Goal: Transaction & Acquisition: Purchase product/service

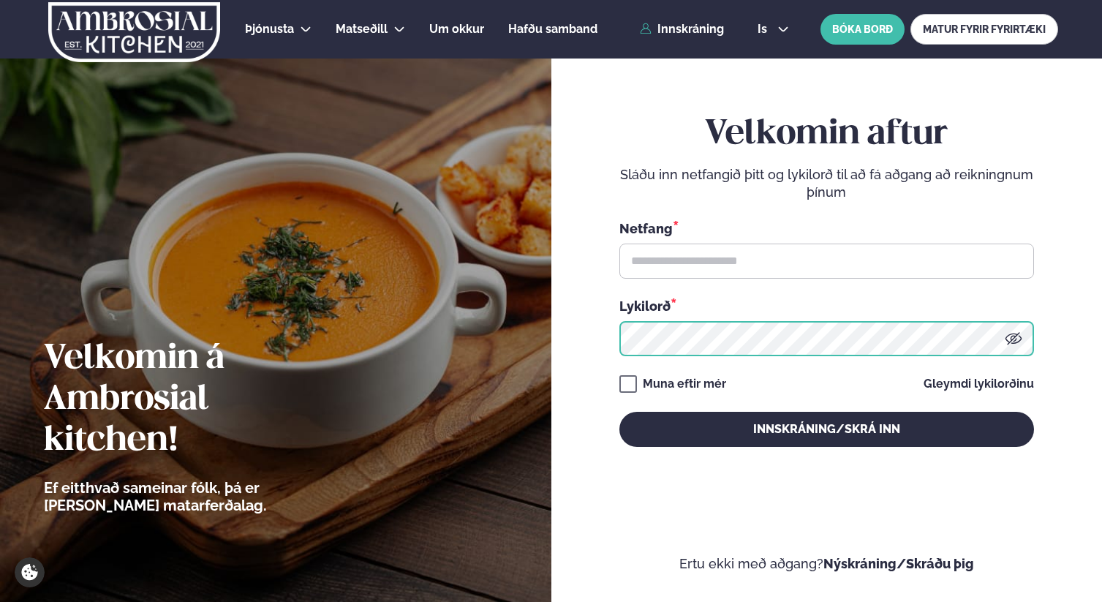
click at [663, 356] on div "Velkomin aftur Sláðu inn netfangið þitt og lykilorð til að fá aðgang að reiknin…" at bounding box center [827, 280] width 415 height 333
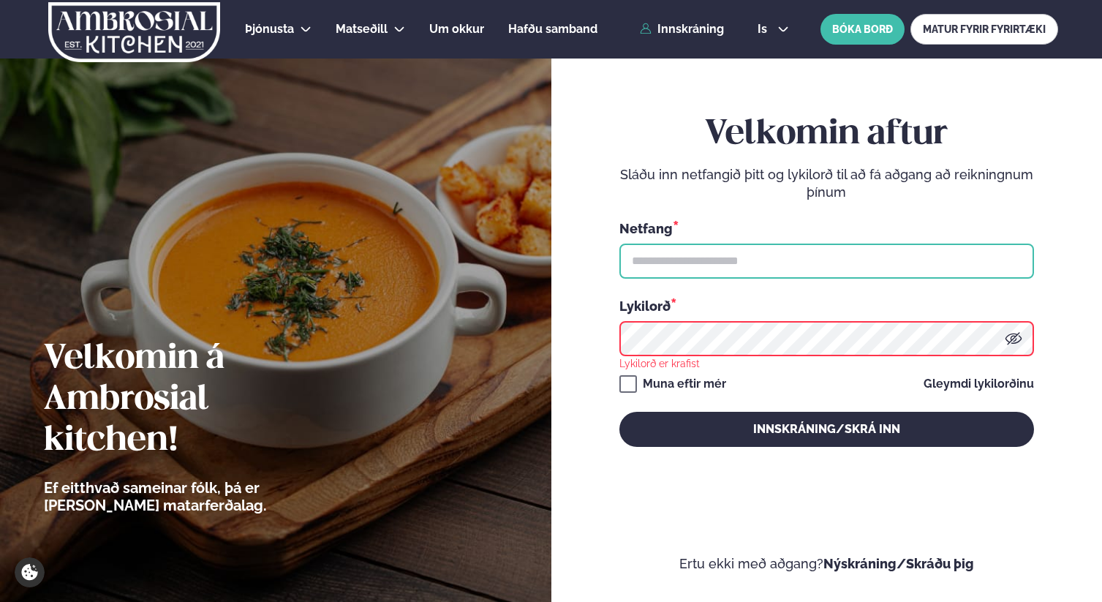
type input "**********"
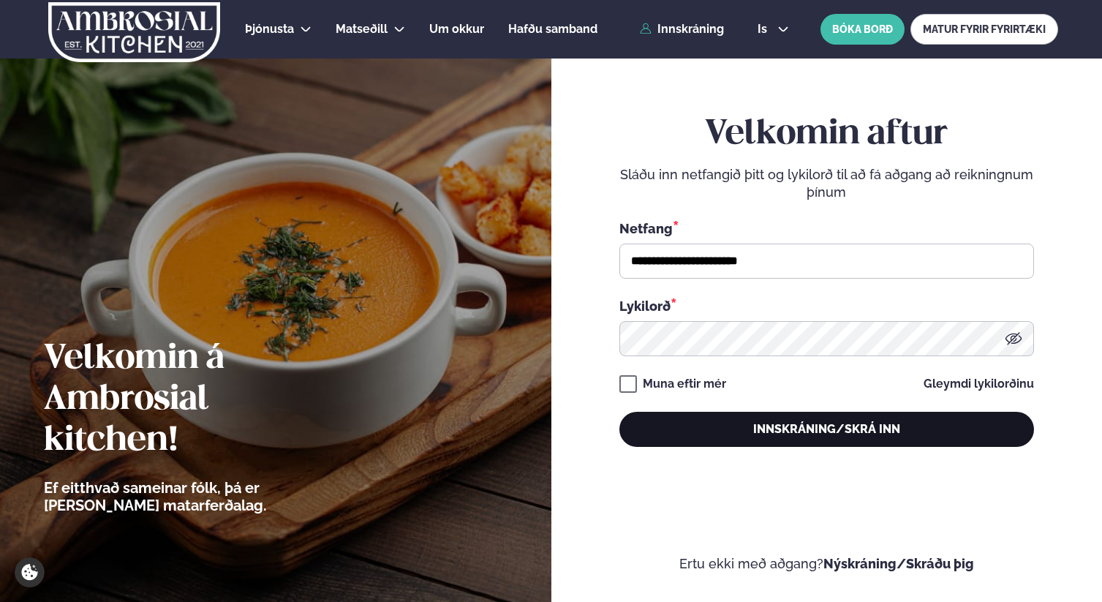
click at [797, 421] on button "Innskráning/Skrá inn" at bounding box center [827, 429] width 415 height 35
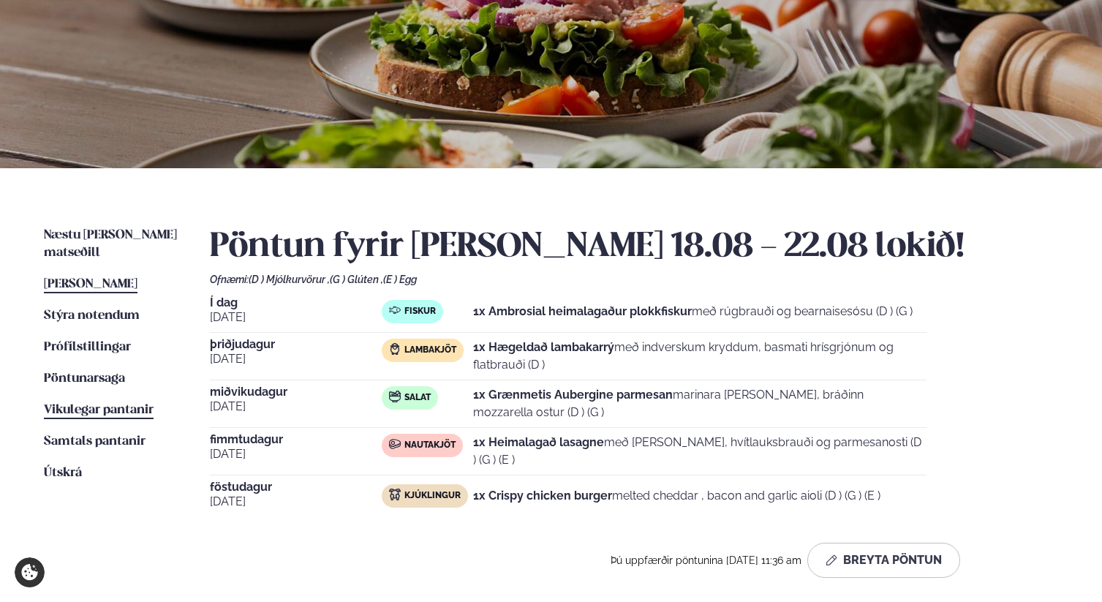
click at [121, 404] on span "Vikulegar pantanir" at bounding box center [99, 410] width 110 height 12
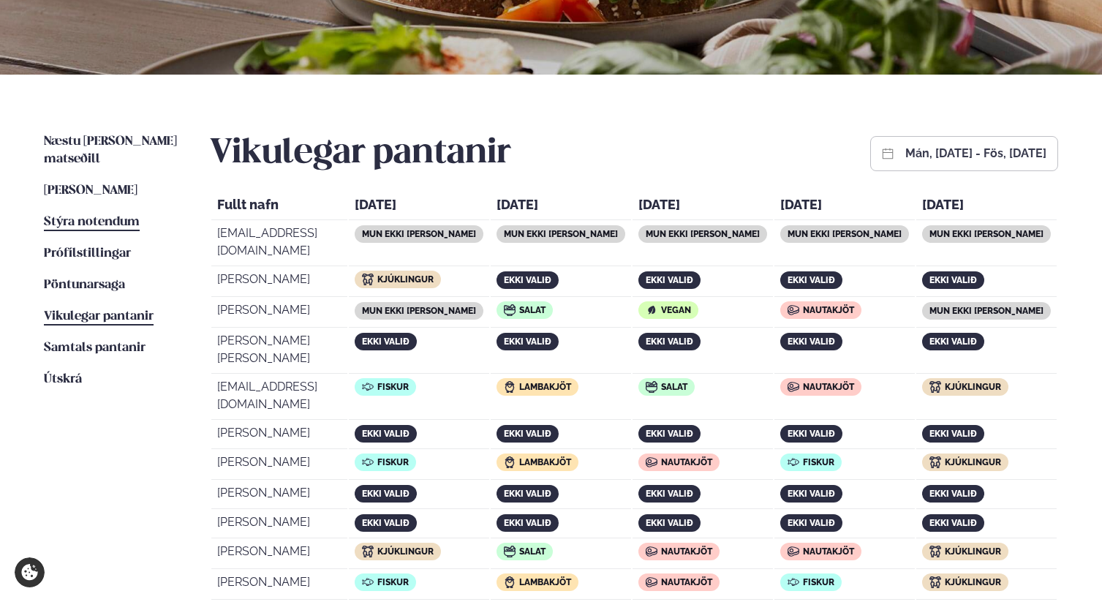
scroll to position [238, 0]
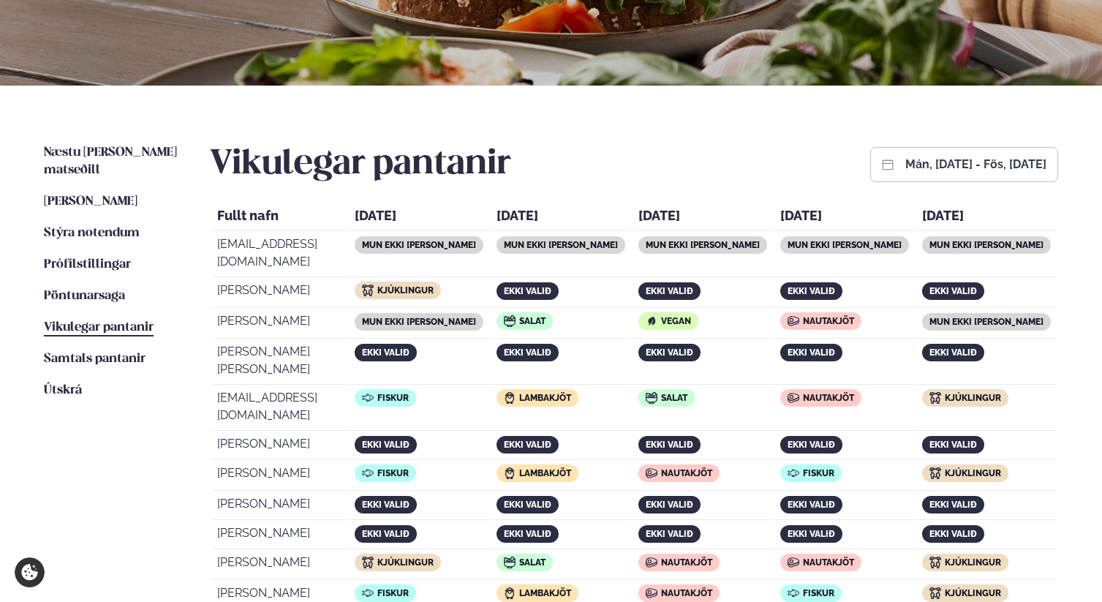
click at [133, 194] on ul "Næstu [PERSON_NAME] matseðill Næsta vika [PERSON_NAME] matseðill Þessa [PERSON_…" at bounding box center [112, 534] width 137 height 781
click at [138, 195] on span "[PERSON_NAME]" at bounding box center [91, 201] width 94 height 12
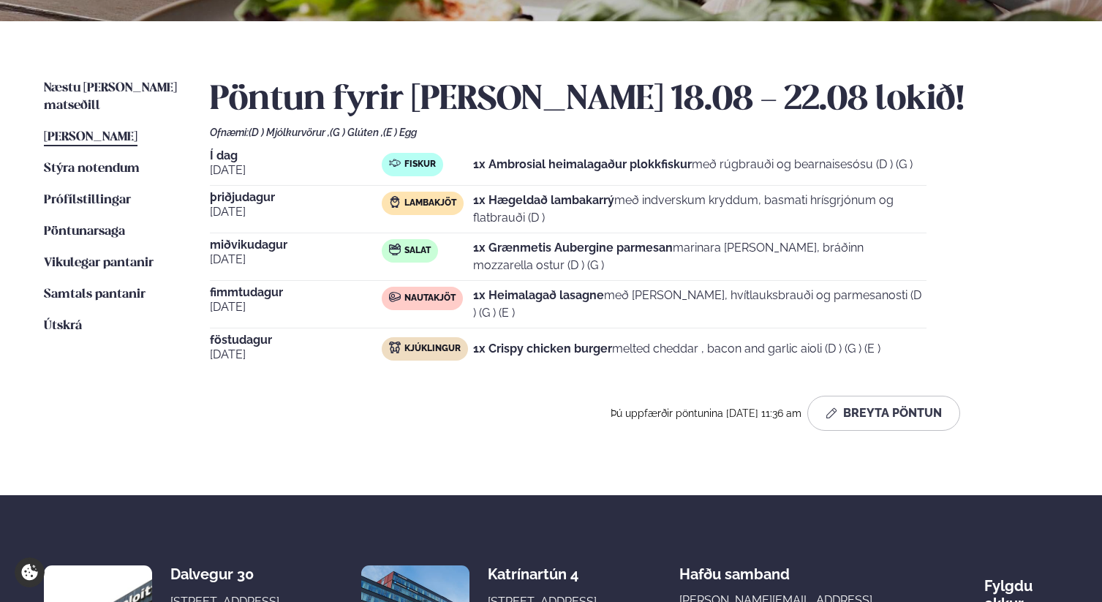
scroll to position [356, 0]
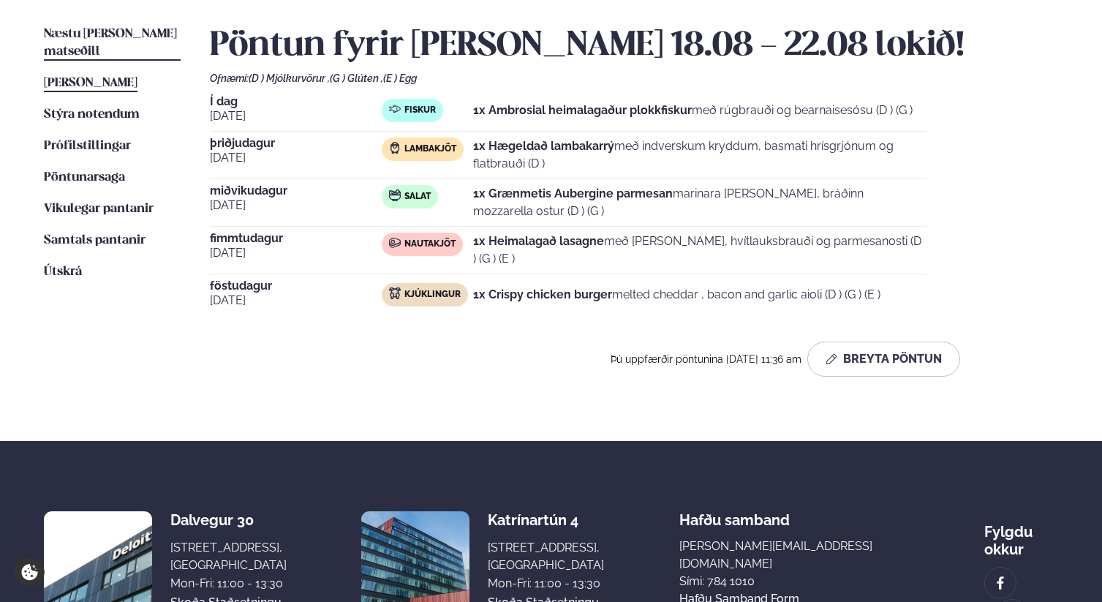
click at [86, 31] on span "Næstu [PERSON_NAME] matseðill" at bounding box center [110, 43] width 133 height 30
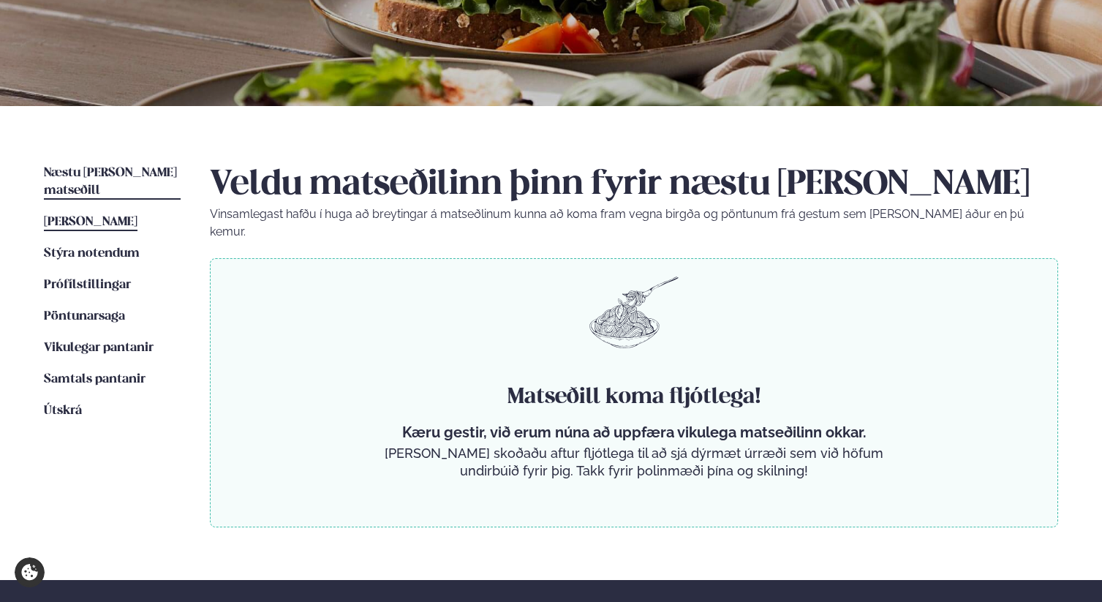
click at [105, 214] on link "[PERSON_NAME] matseðill [PERSON_NAME]" at bounding box center [91, 223] width 94 height 18
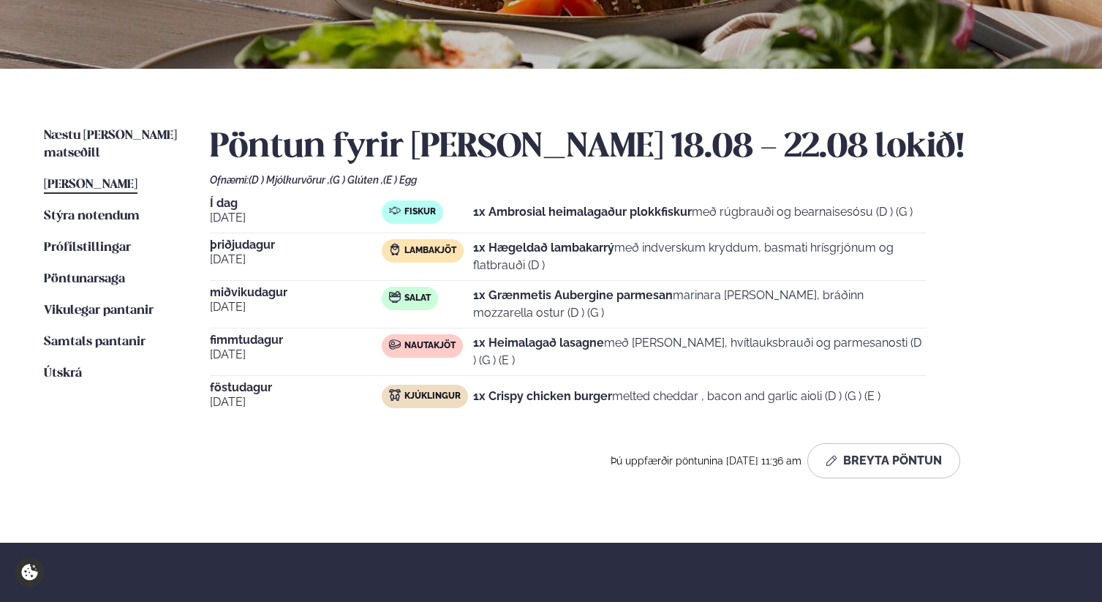
scroll to position [293, 0]
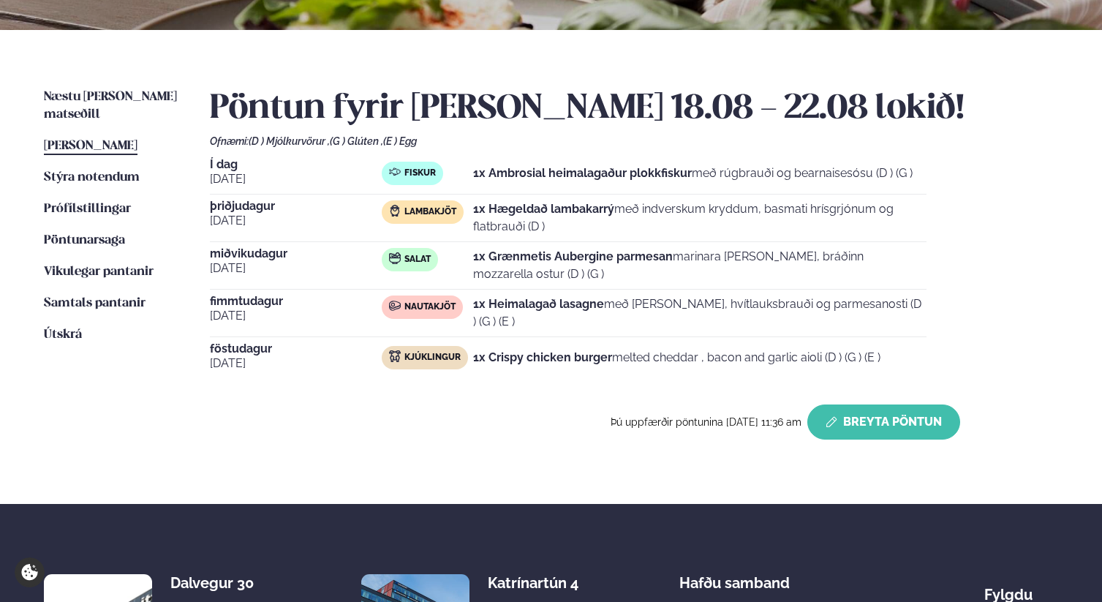
click at [901, 424] on button "Breyta Pöntun" at bounding box center [884, 422] width 153 height 35
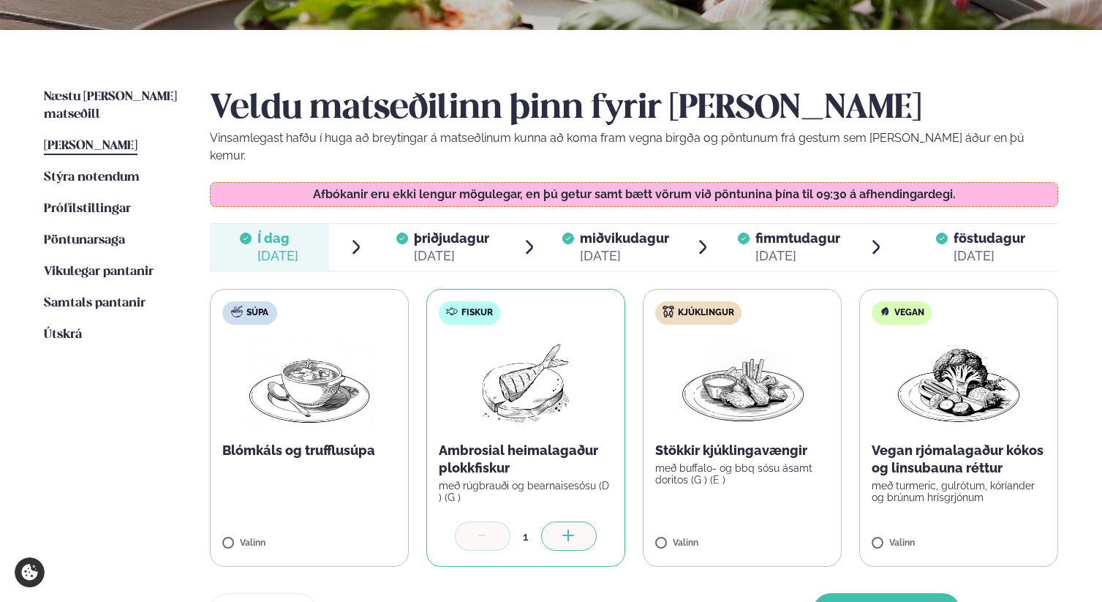
click at [597, 230] on span "miðvikudagur" at bounding box center [624, 237] width 89 height 15
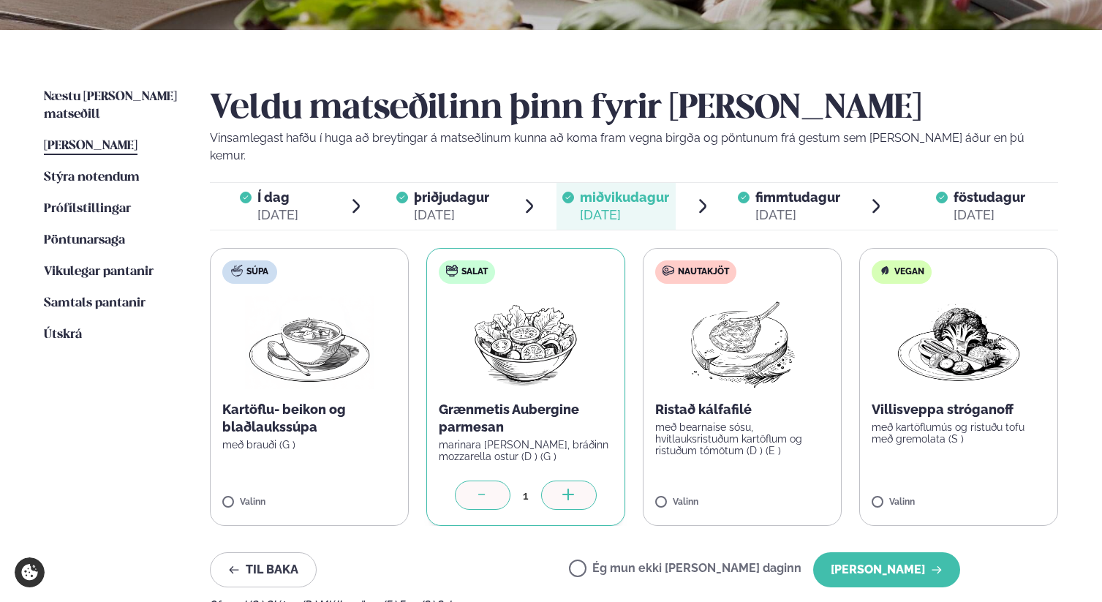
click at [742, 332] on img at bounding box center [742, 343] width 129 height 94
click at [478, 489] on icon at bounding box center [483, 496] width 15 height 15
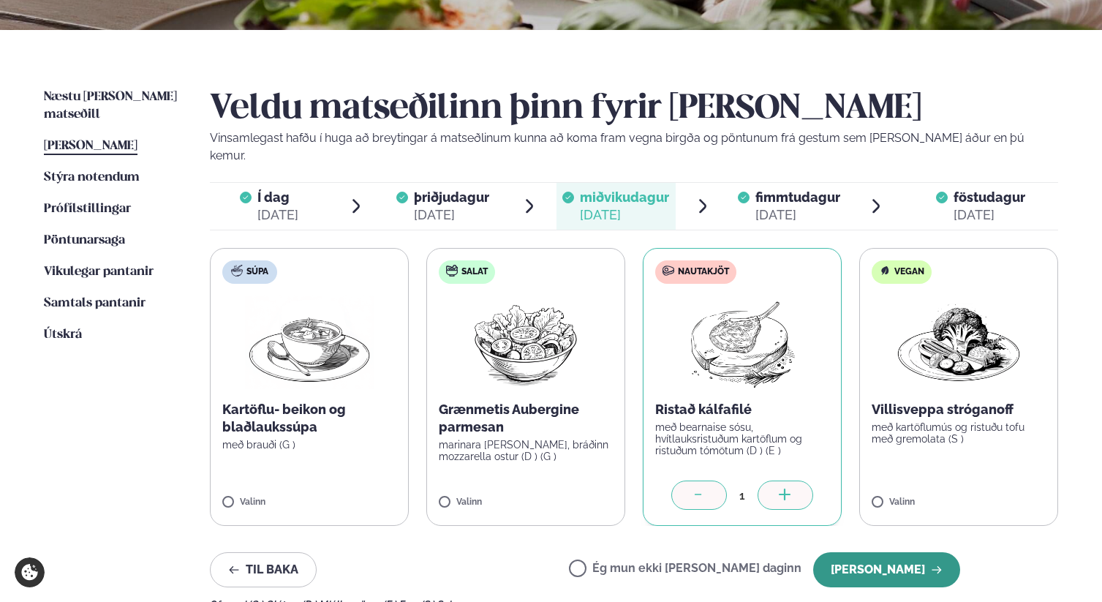
click at [910, 555] on button "[PERSON_NAME]" at bounding box center [887, 569] width 147 height 35
